Goal: Information Seeking & Learning: Learn about a topic

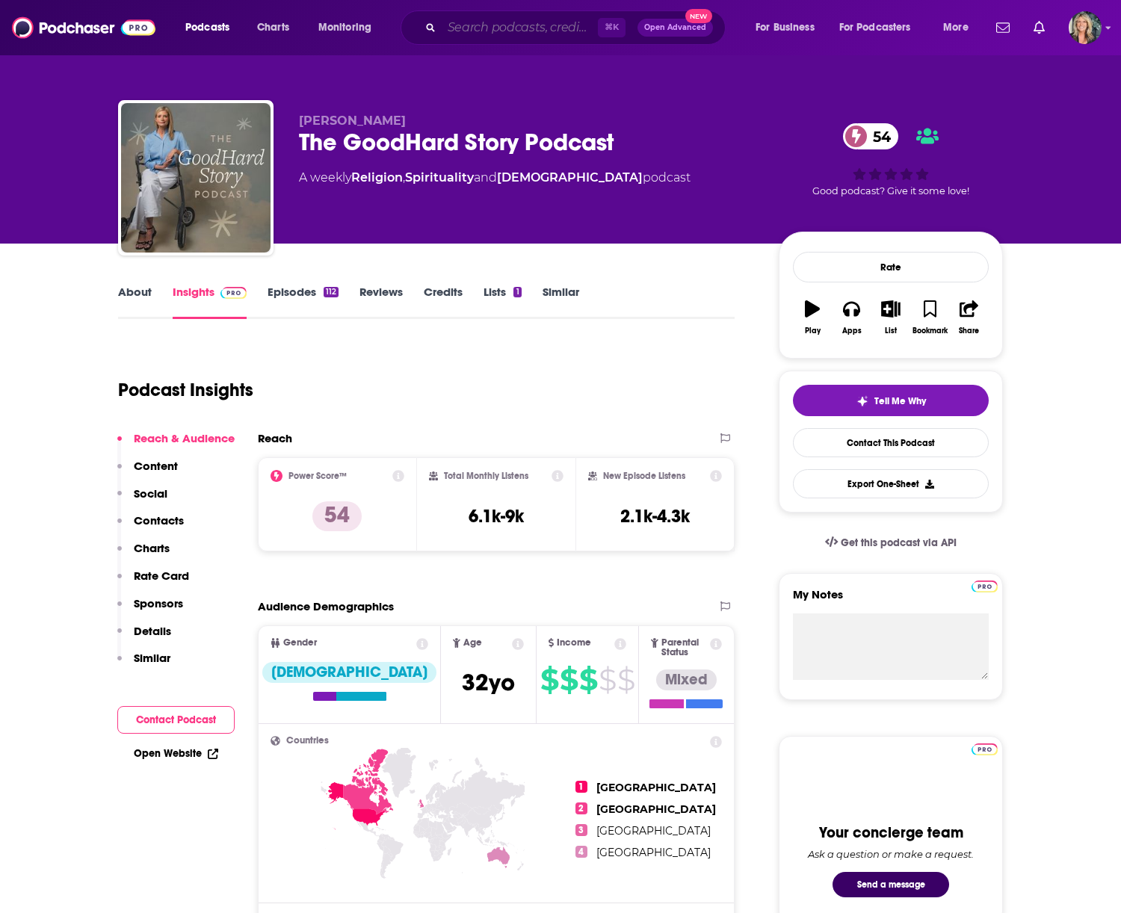
click at [482, 28] on input "Search podcasts, credits, & more..." at bounding box center [520, 28] width 156 height 24
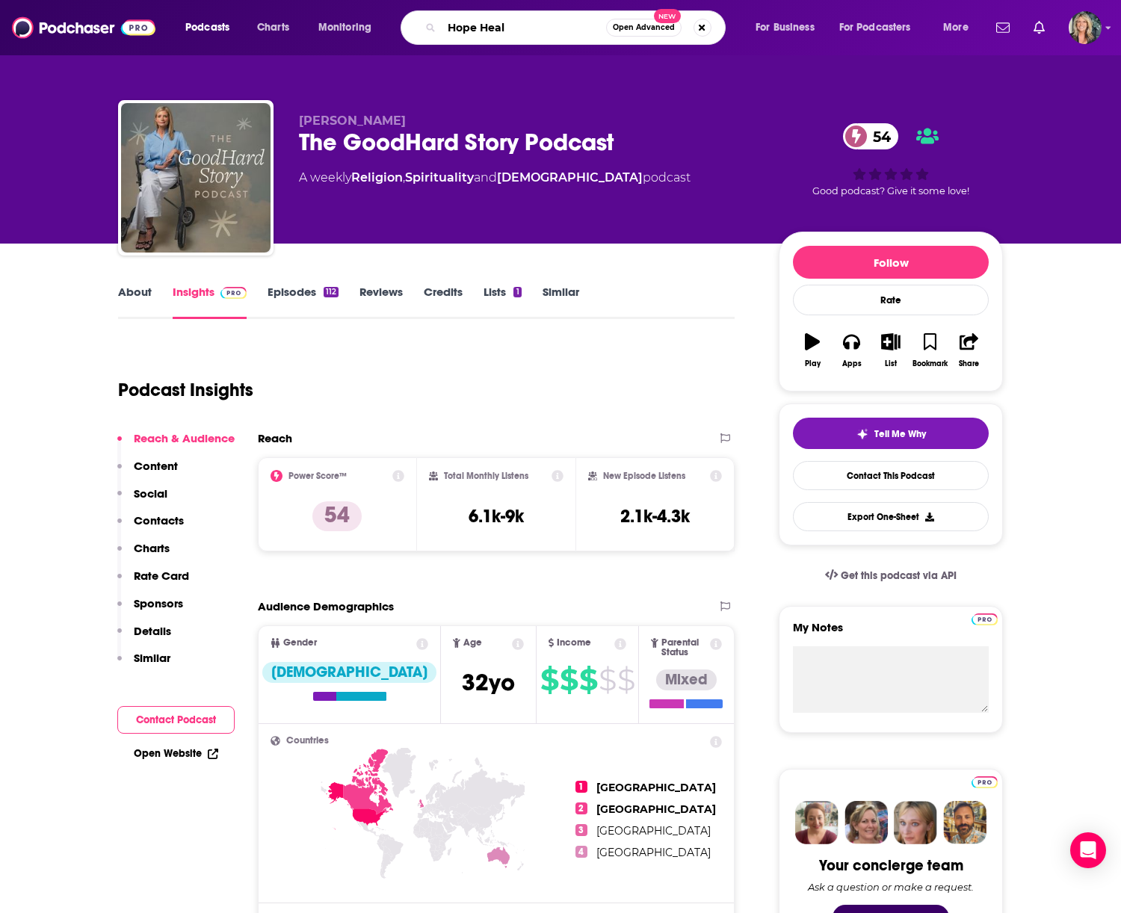
type input "Hope Heals"
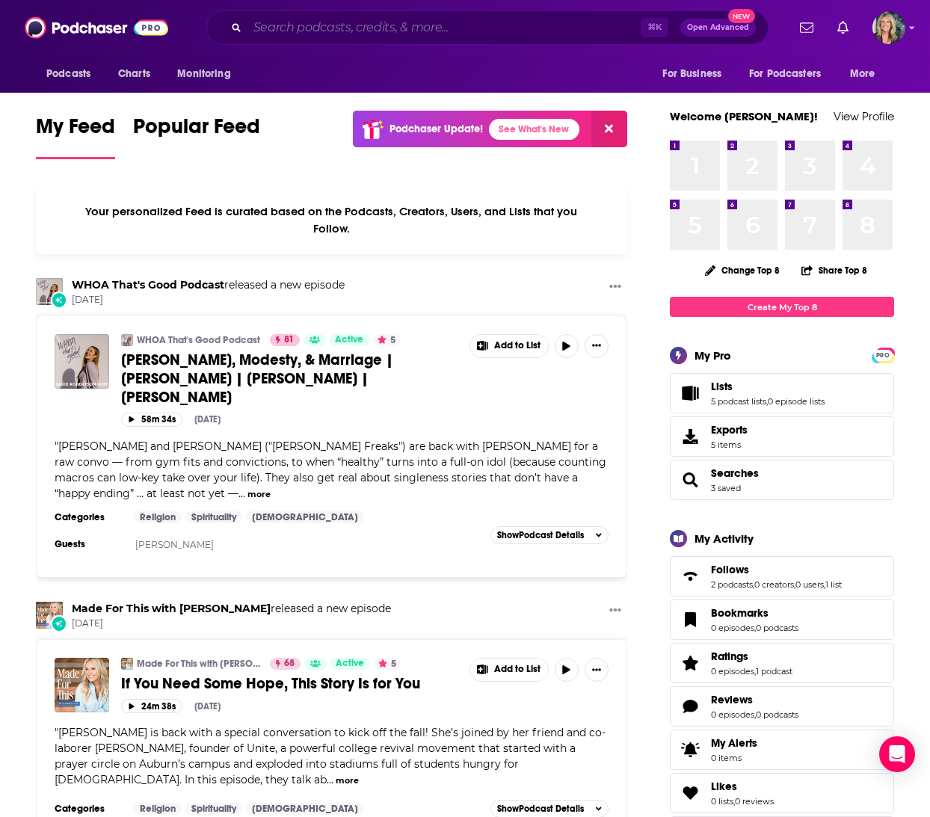
click at [262, 29] on input "Search podcasts, credits, & more..." at bounding box center [443, 28] width 393 height 24
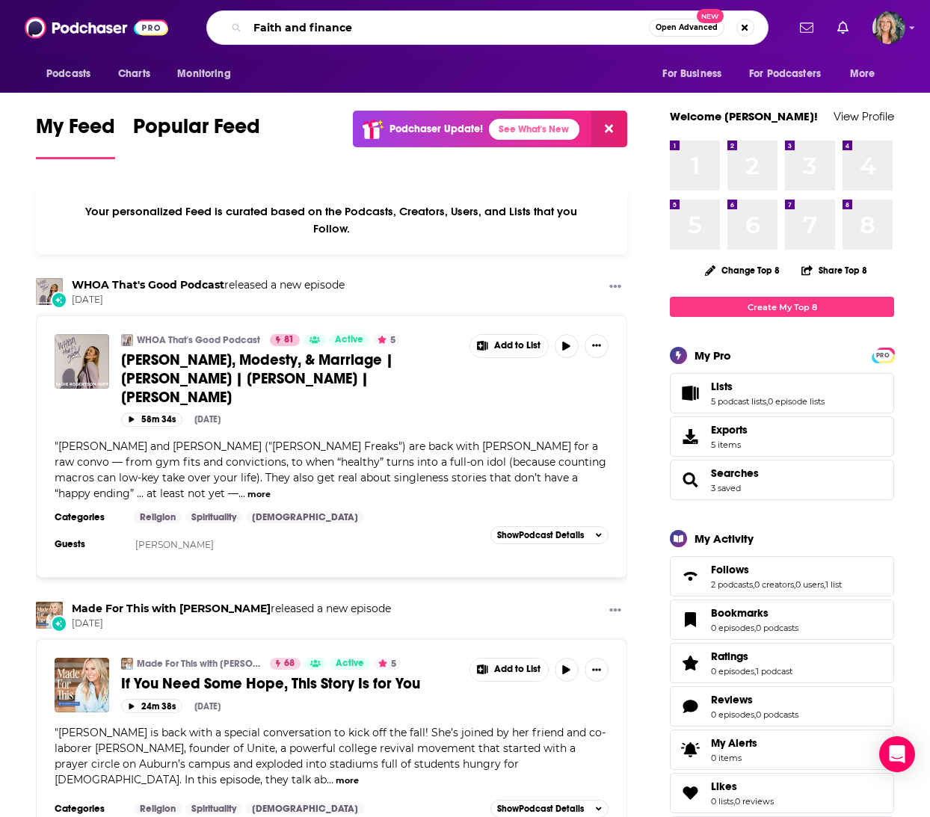
type input "Faith and finance"
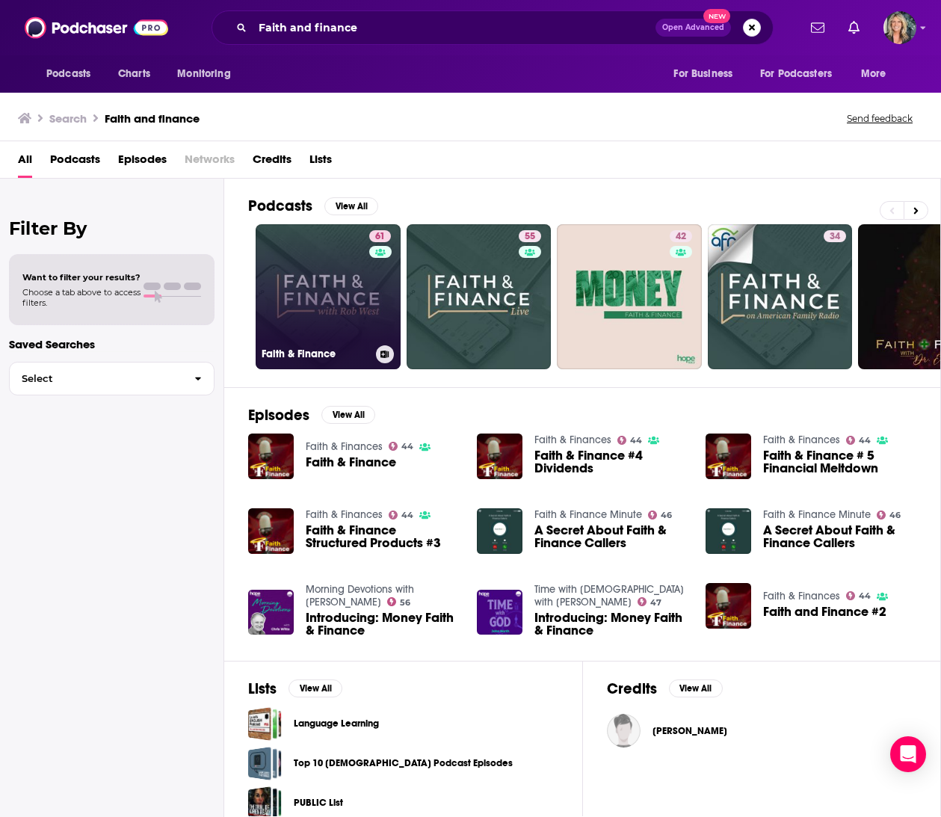
click at [337, 298] on link "61 Faith & Finance" at bounding box center [328, 296] width 145 height 145
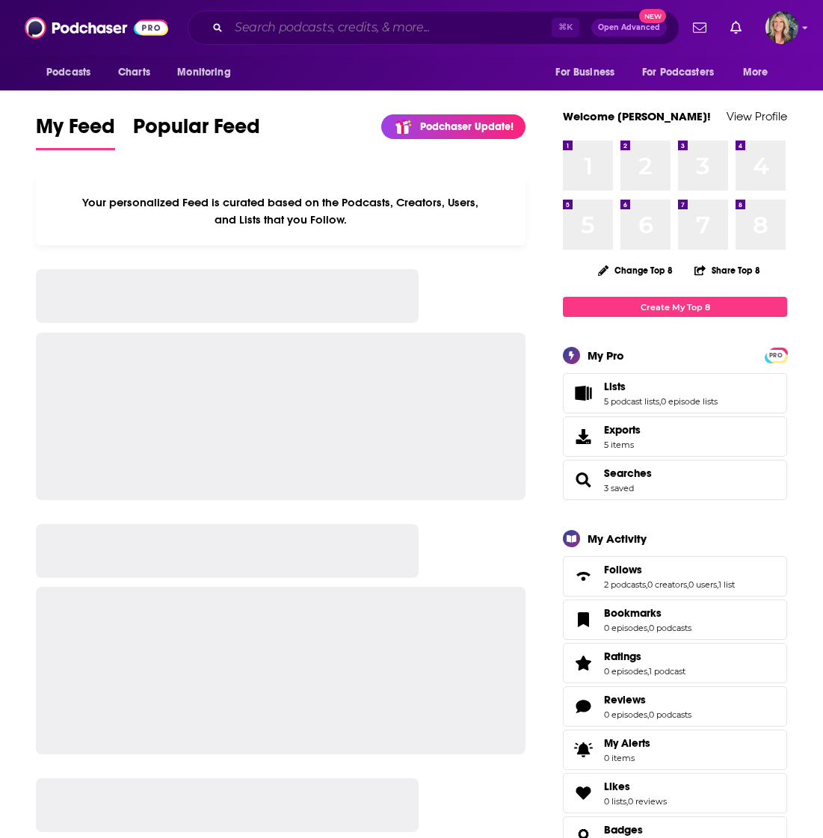
click at [275, 25] on input "Search podcasts, credits, & more..." at bounding box center [390, 28] width 323 height 24
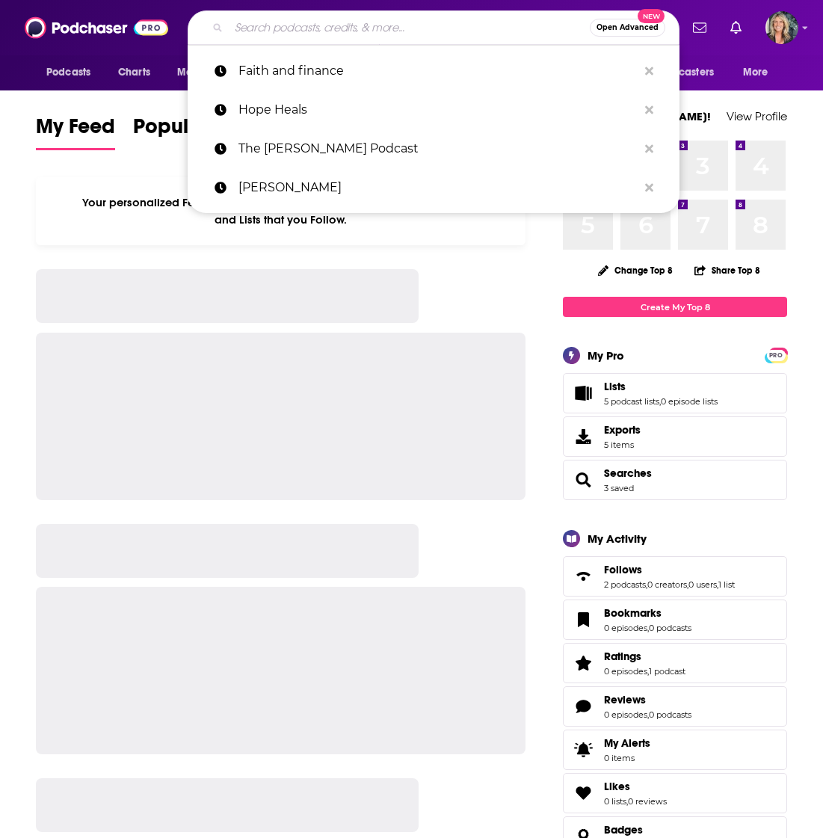
paste input "https://www.bing.com/search?q=Zschech+Darlene&form=APMCS1&PC=APMC"
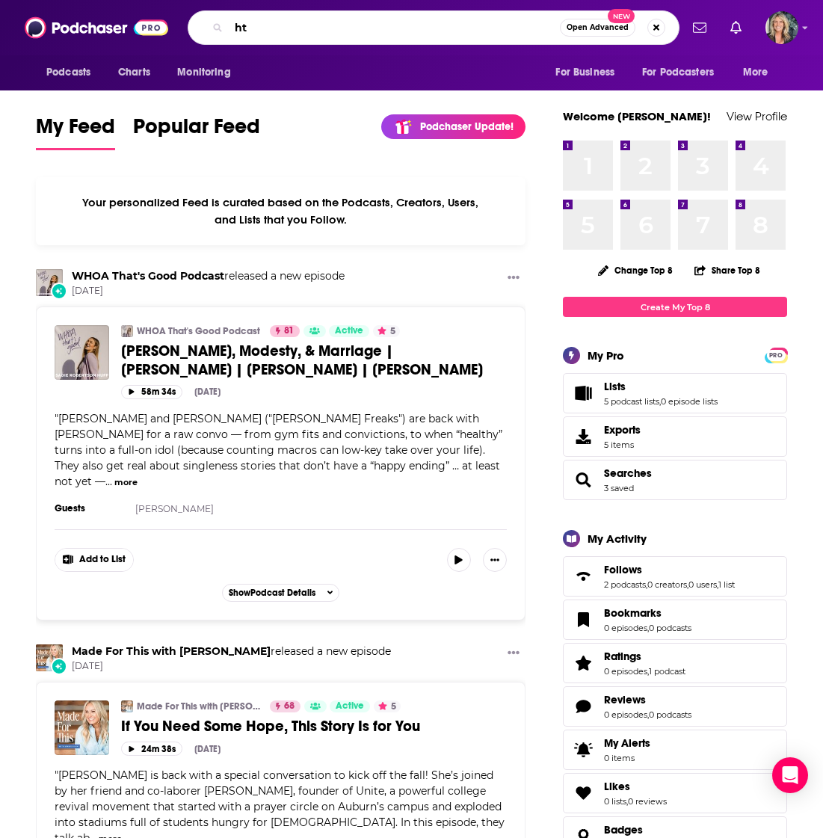
type input "h"
type input "Darlene Zschech"
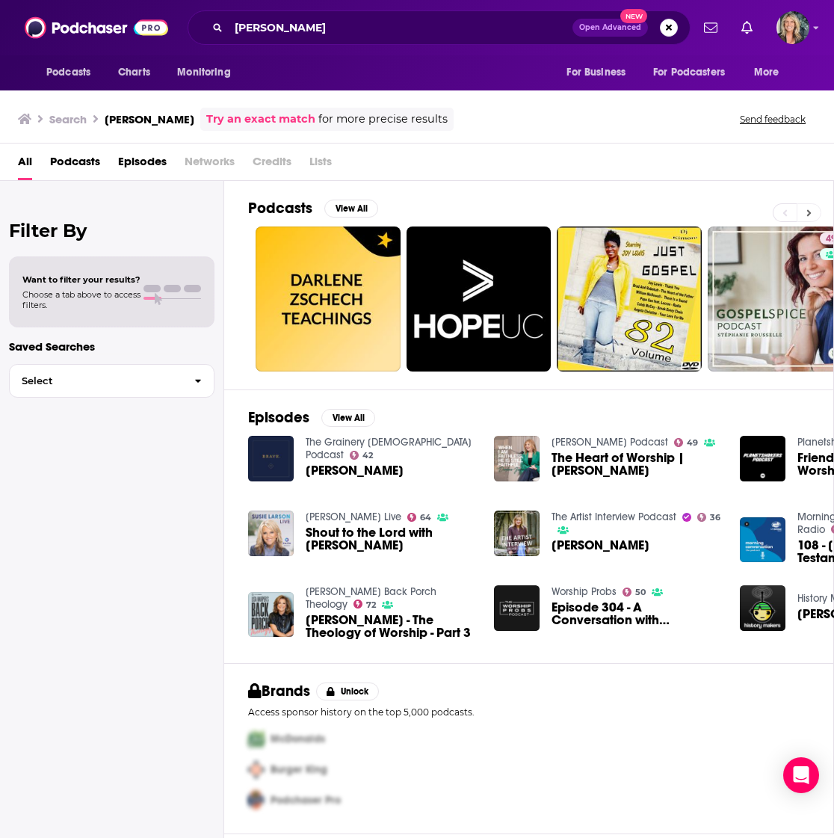
click at [803, 208] on button at bounding box center [809, 212] width 25 height 19
